Goal: Find contact information: Find contact information

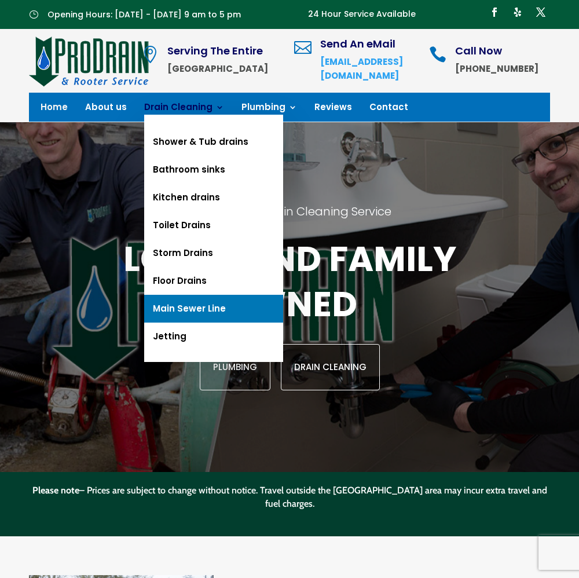
click at [209, 321] on link "Main Sewer Line" at bounding box center [213, 309] width 139 height 28
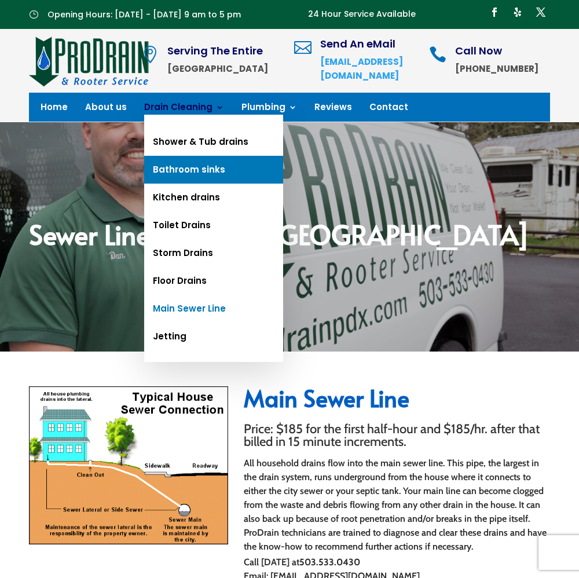
click at [206, 181] on link "Bathroom sinks" at bounding box center [213, 170] width 139 height 28
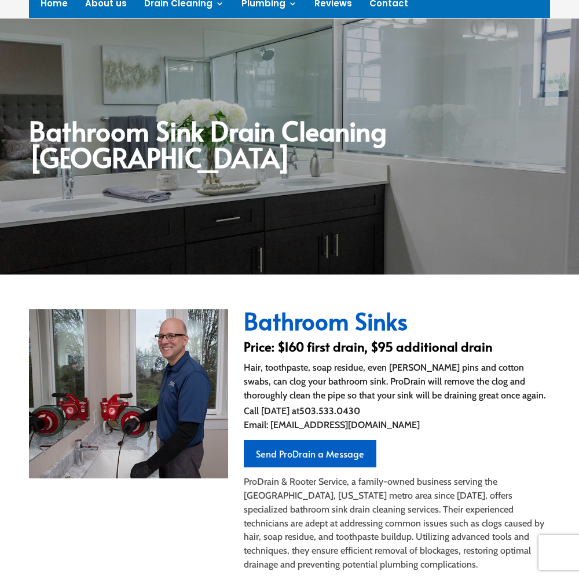
scroll to position [116, 0]
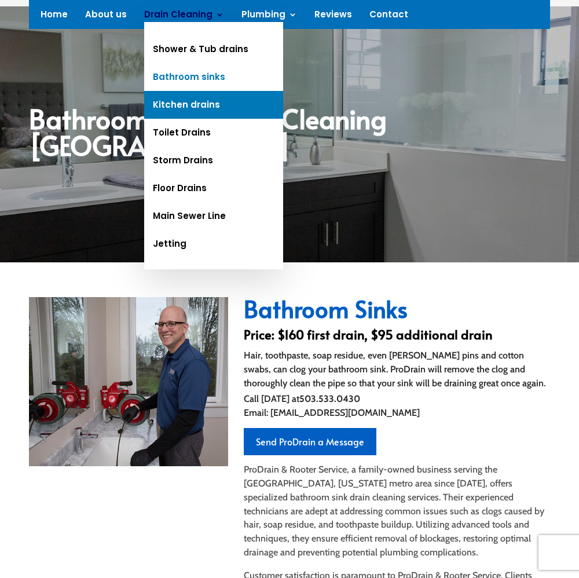
click at [202, 106] on link "Kitchen drains" at bounding box center [213, 105] width 139 height 28
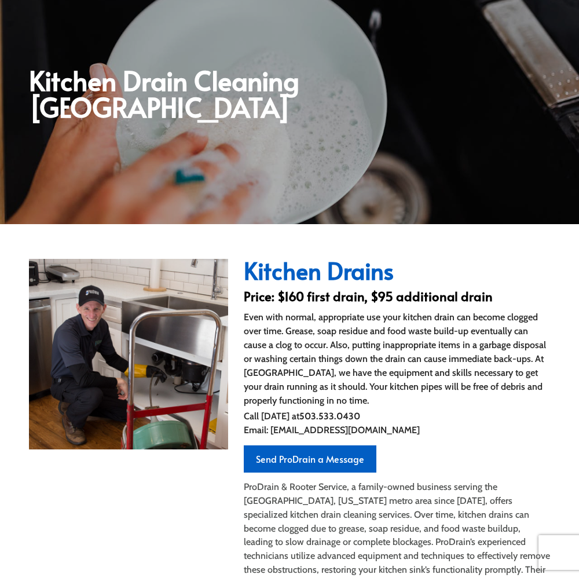
scroll to position [174, 0]
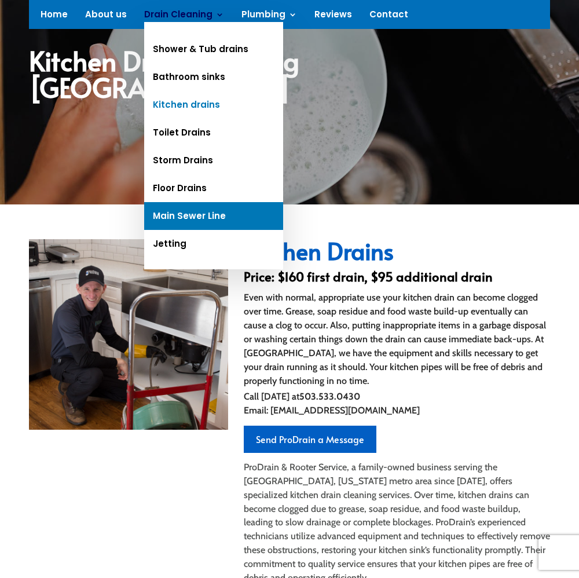
click at [218, 216] on link "Main Sewer Line" at bounding box center [213, 216] width 139 height 28
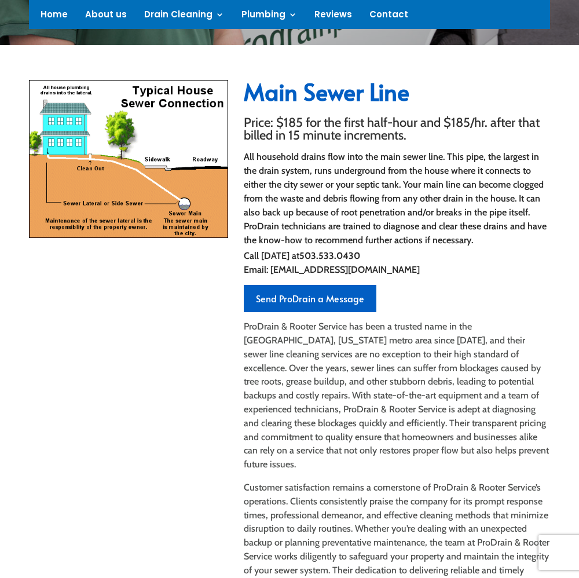
scroll to position [348, 0]
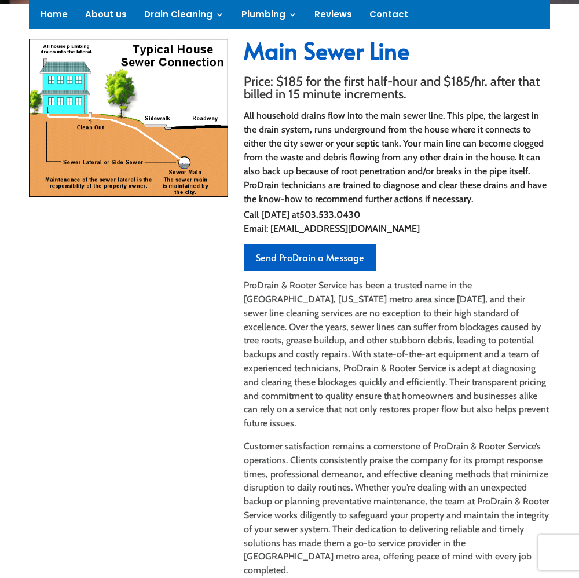
click at [461, 236] on p "Call [DATE] at [PHONE_NUMBER] Email: [EMAIL_ADDRESS][DOMAIN_NAME]" at bounding box center [397, 222] width 306 height 28
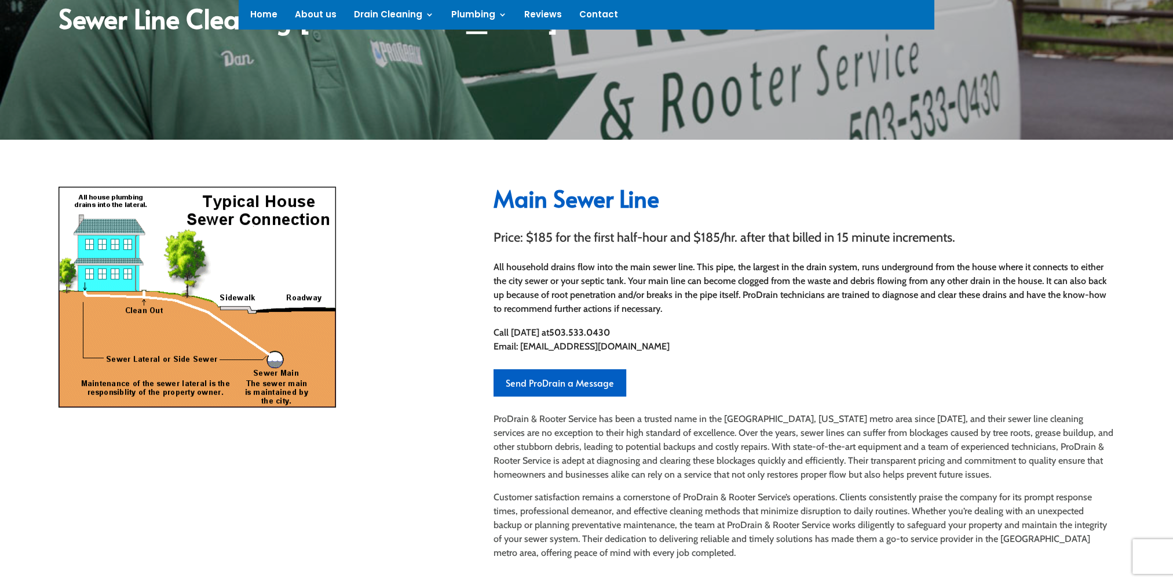
scroll to position [232, 0]
